Goal: Navigation & Orientation: Understand site structure

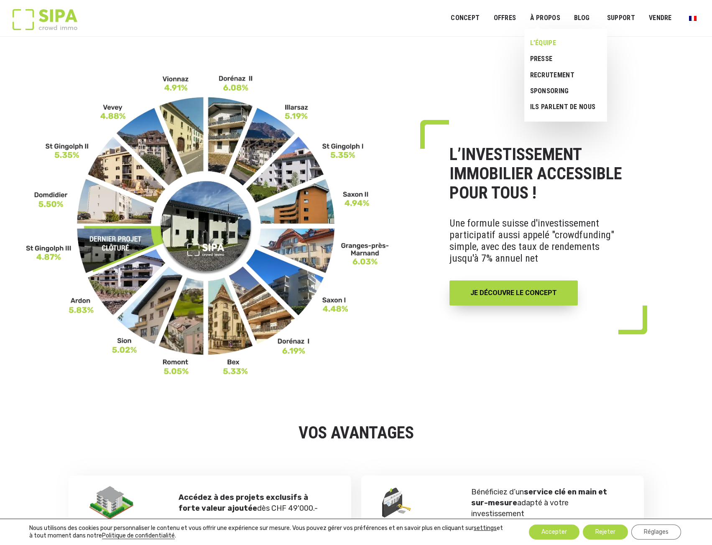
click at [546, 42] on link "L’ÉQUIPE" at bounding box center [562, 43] width 76 height 16
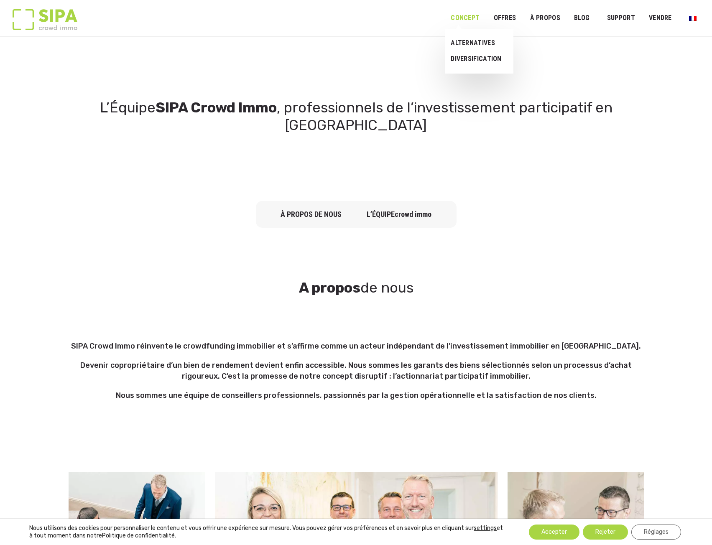
click at [471, 18] on link "Concept" at bounding box center [465, 18] width 40 height 19
